Goal: Task Accomplishment & Management: Use online tool/utility

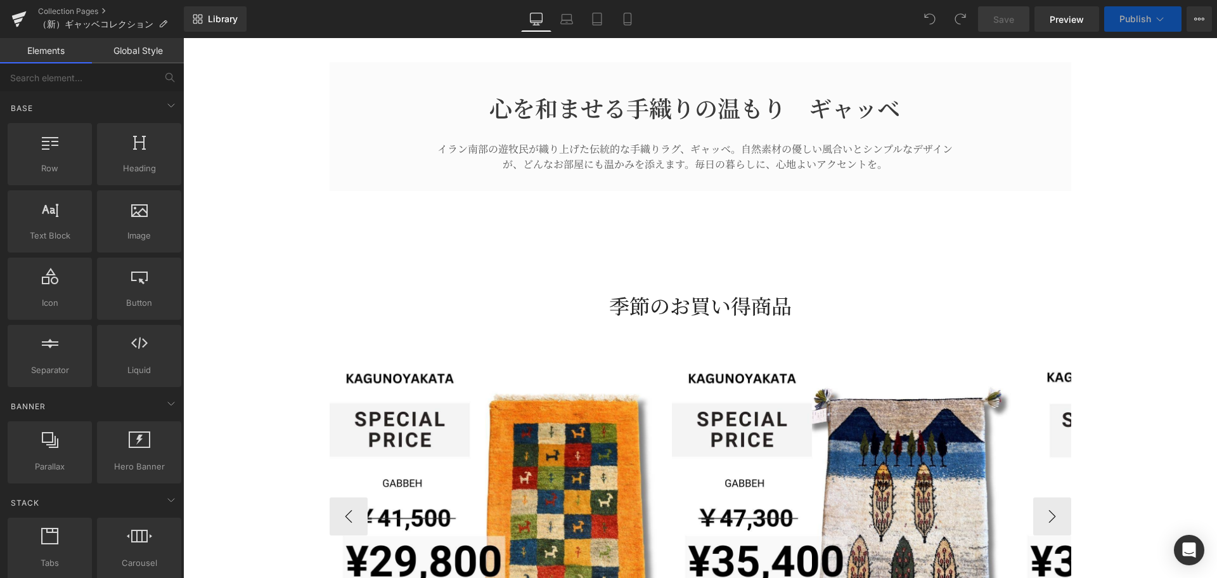
scroll to position [761, 0]
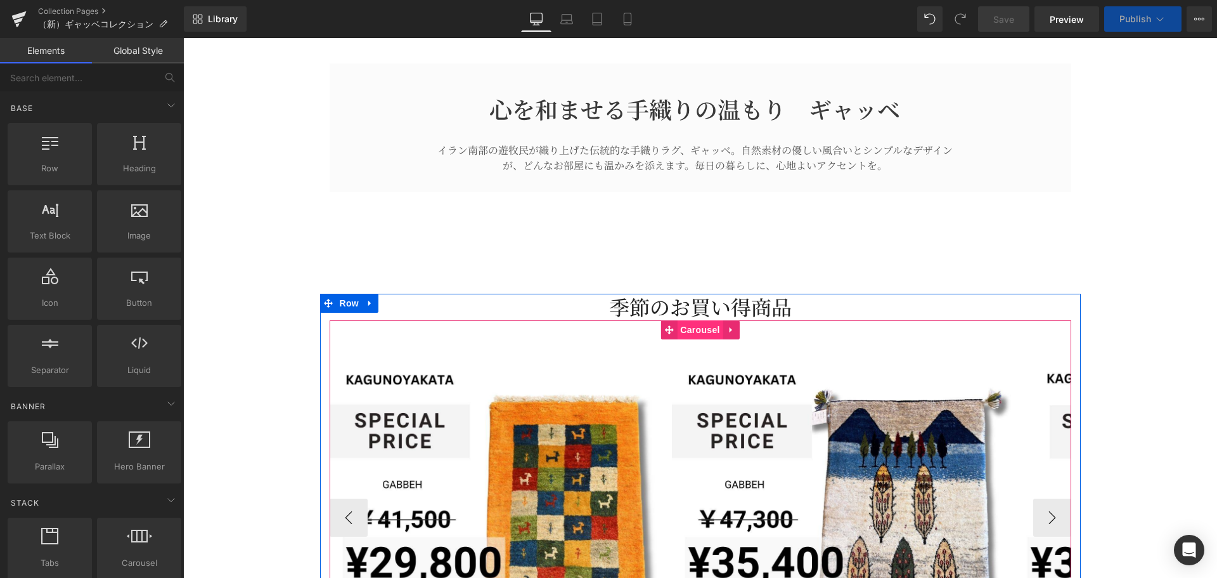
click at [693, 334] on span "Carousel" at bounding box center [700, 329] width 46 height 19
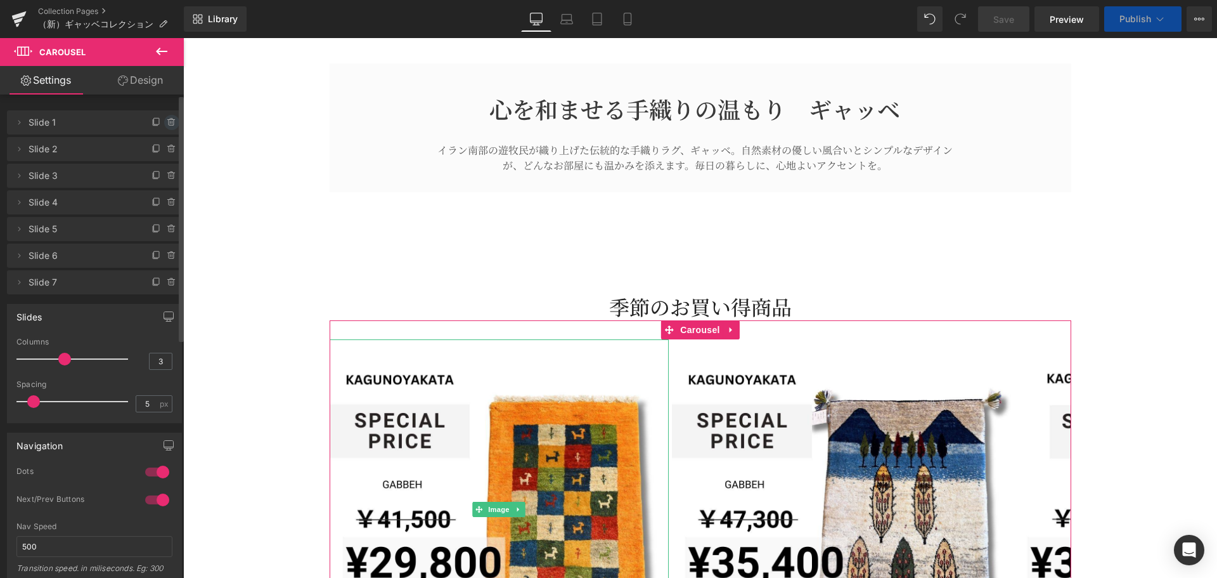
click at [167, 117] on icon at bounding box center [172, 122] width 10 height 10
click at [165, 127] on button "Delete" at bounding box center [158, 123] width 40 height 16
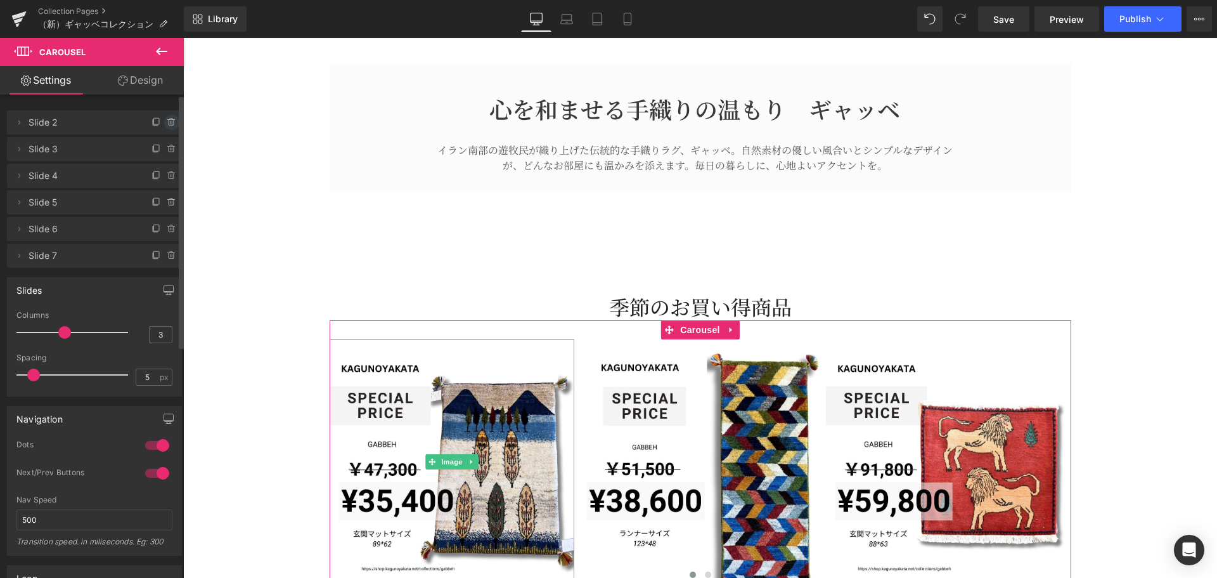
click at [167, 120] on icon at bounding box center [172, 122] width 10 height 10
click at [158, 124] on button "Delete" at bounding box center [158, 123] width 40 height 16
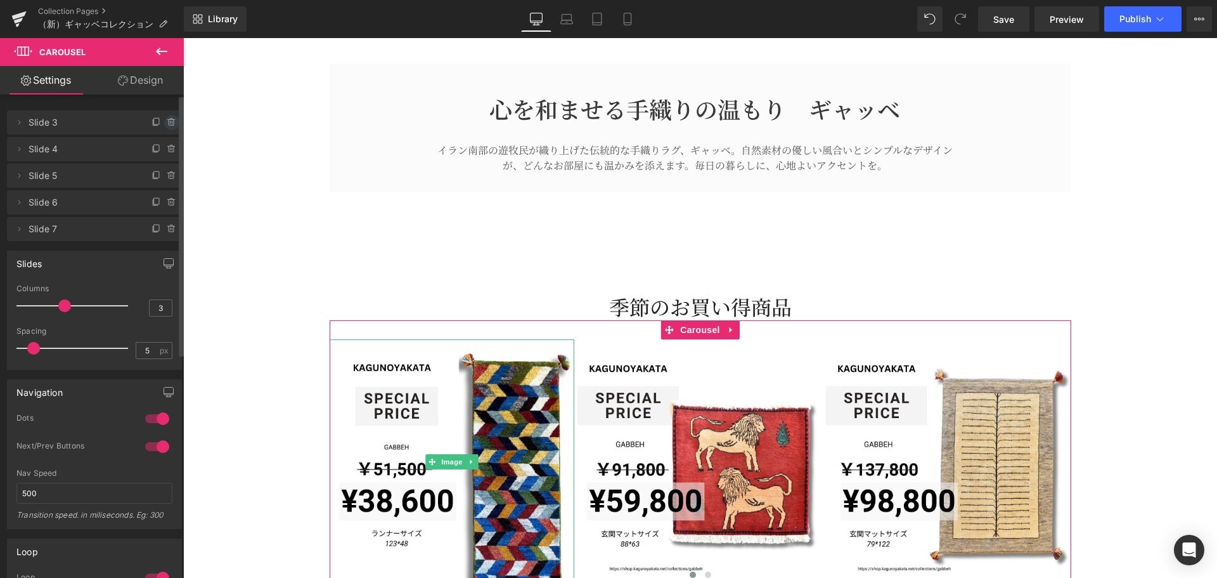
click at [172, 122] on icon at bounding box center [172, 122] width 0 height 3
click at [162, 122] on button "Delete" at bounding box center [158, 123] width 40 height 16
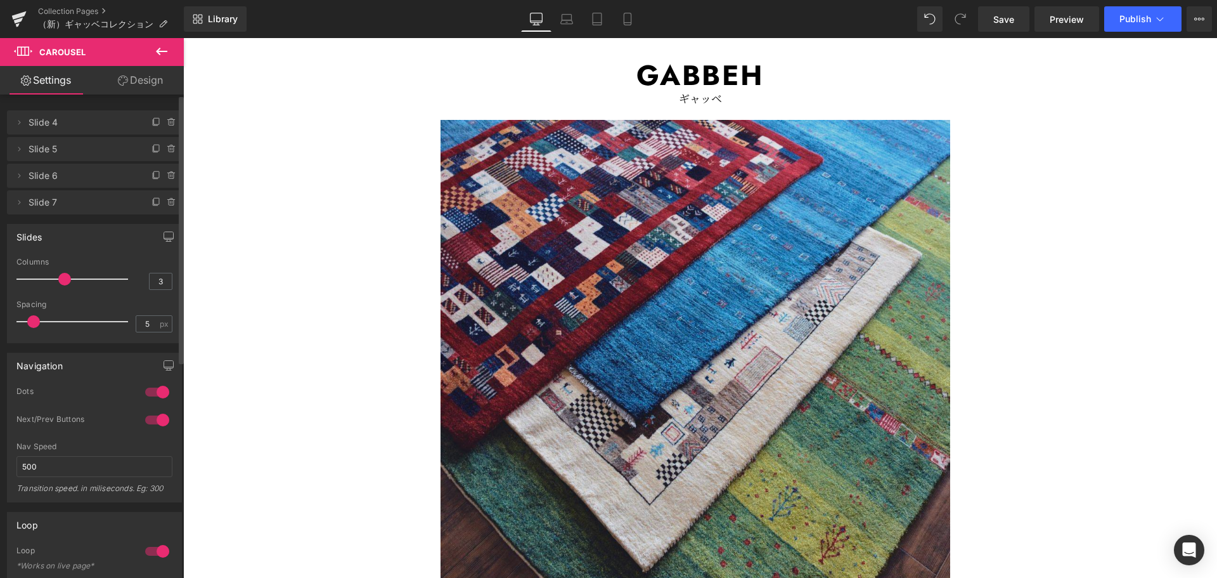
scroll to position [127, 0]
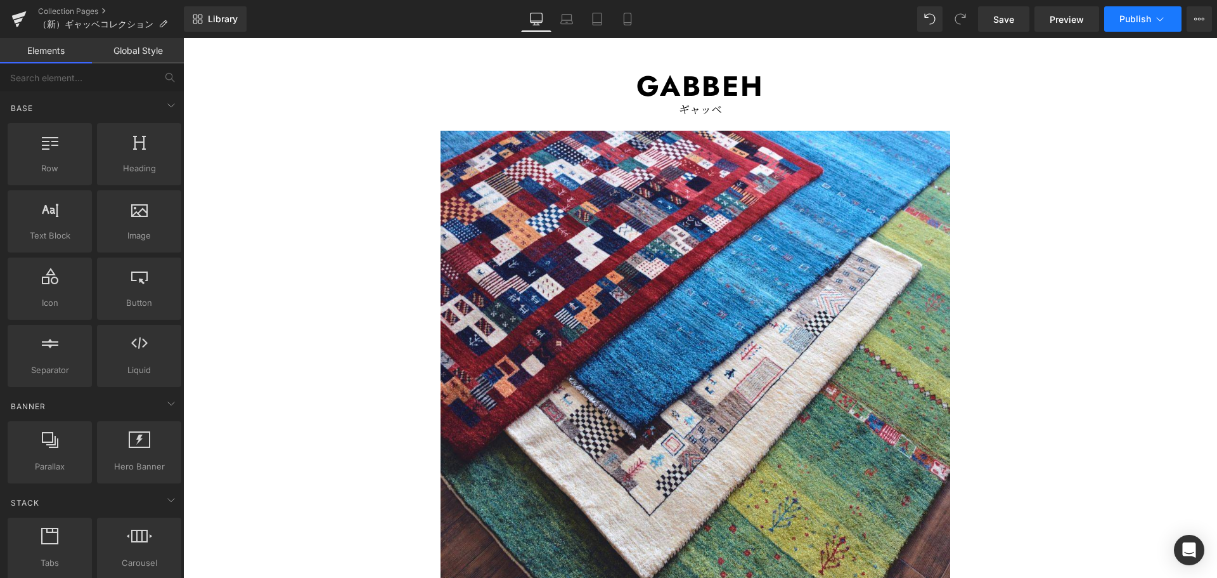
click at [1127, 21] on span "Publish" at bounding box center [1136, 19] width 32 height 10
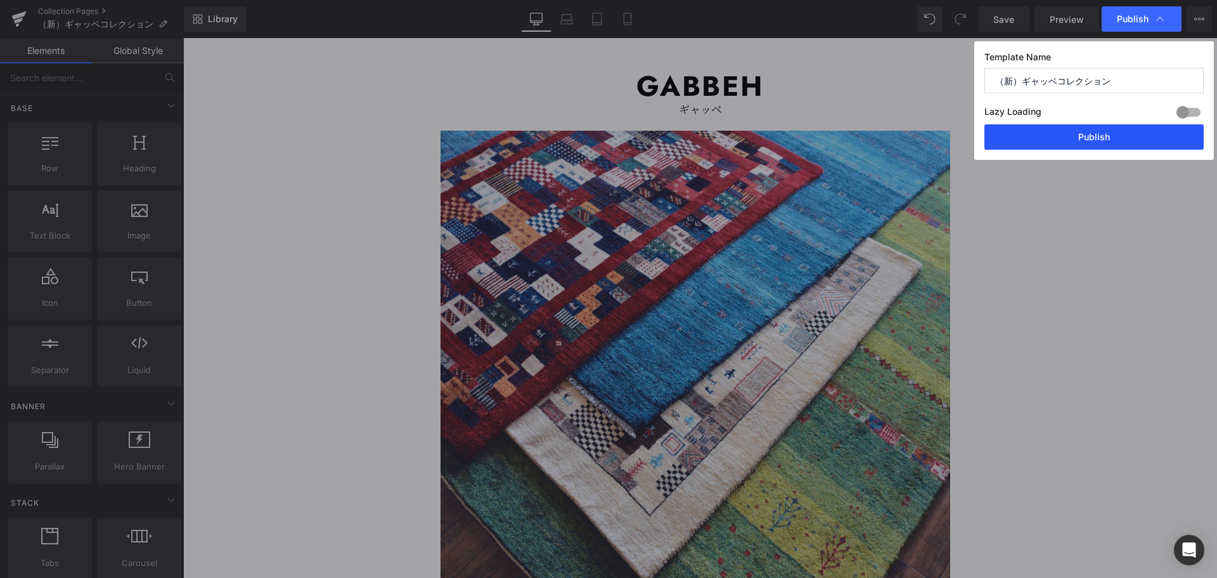
click at [1098, 136] on button "Publish" at bounding box center [1094, 136] width 219 height 25
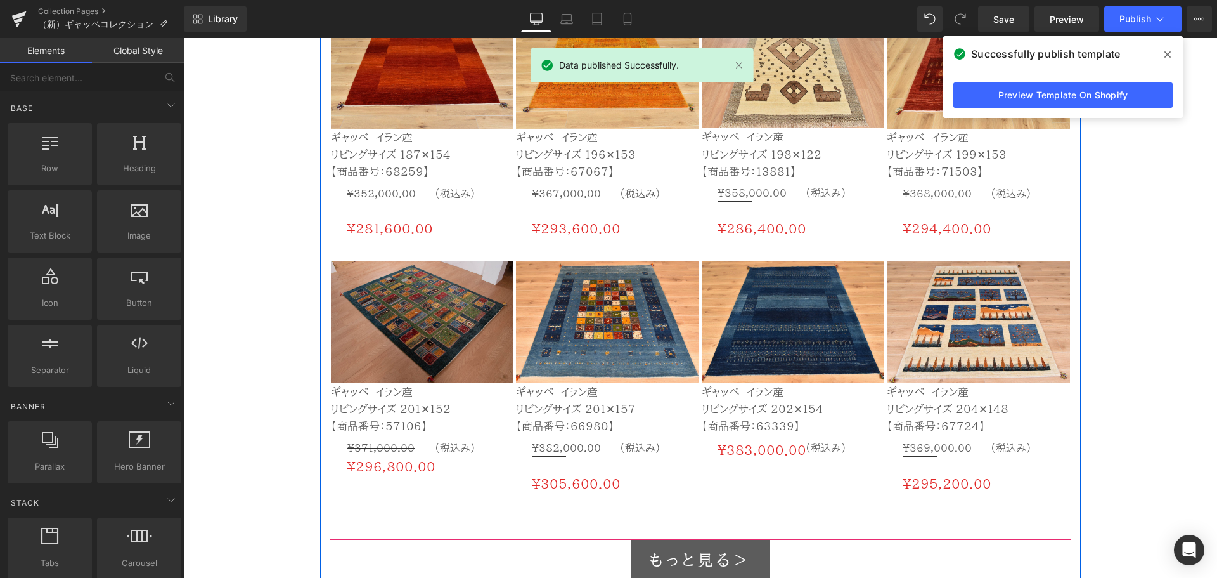
scroll to position [2219, 0]
